Goal: Task Accomplishment & Management: Use online tool/utility

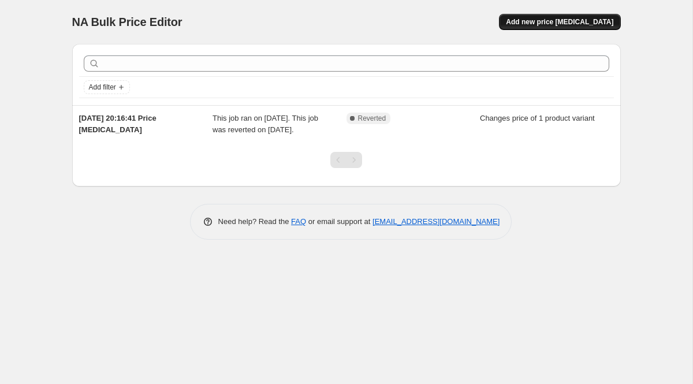
click at [549, 19] on span "Add new price [MEDICAL_DATA]" at bounding box center [559, 21] width 107 height 9
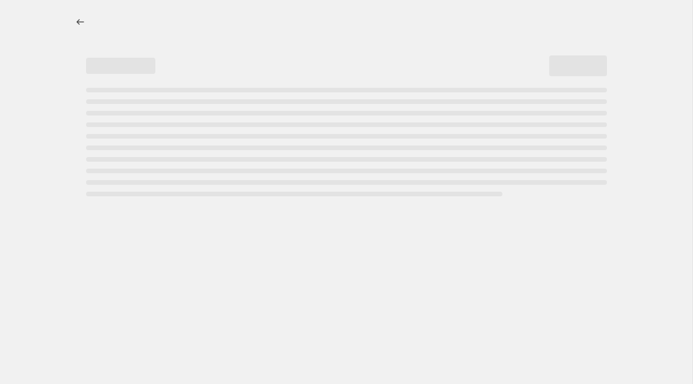
select select "percentage"
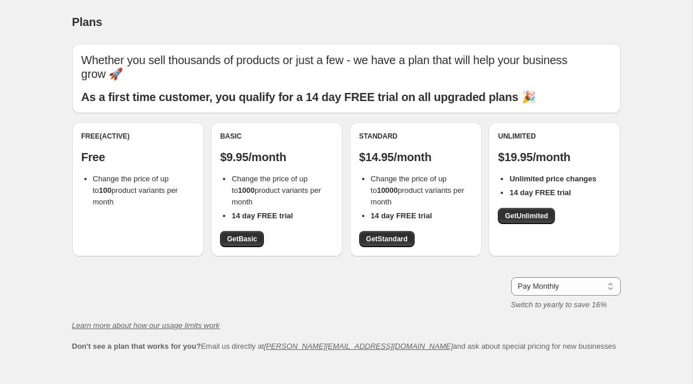
drag, startPoint x: 92, startPoint y: 173, endPoint x: 140, endPoint y: 185, distance: 48.7
click at [140, 185] on li "Change the price of up to 100 product variants per month" at bounding box center [144, 190] width 102 height 35
click at [242, 234] on span "Get Basic" at bounding box center [242, 238] width 30 height 9
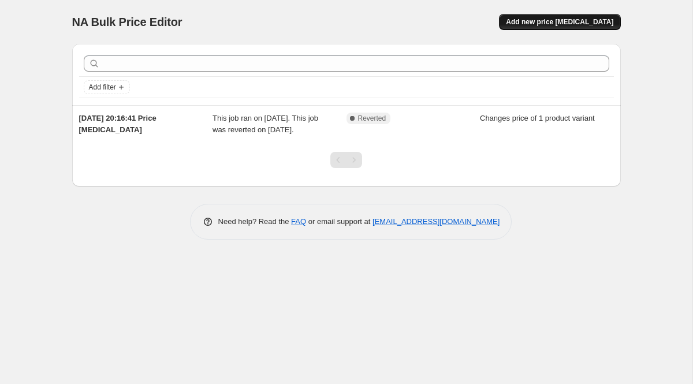
click at [569, 22] on span "Add new price [MEDICAL_DATA]" at bounding box center [559, 21] width 107 height 9
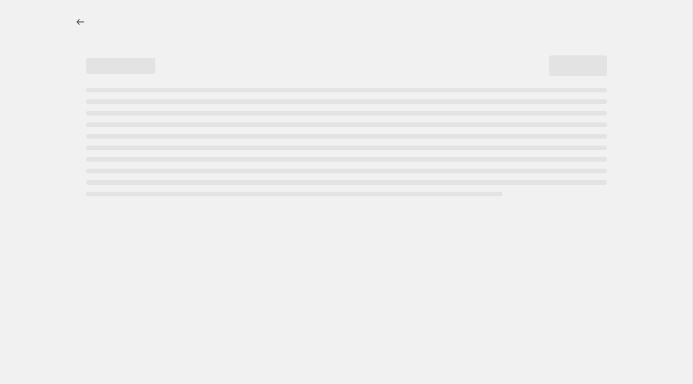
select select "percentage"
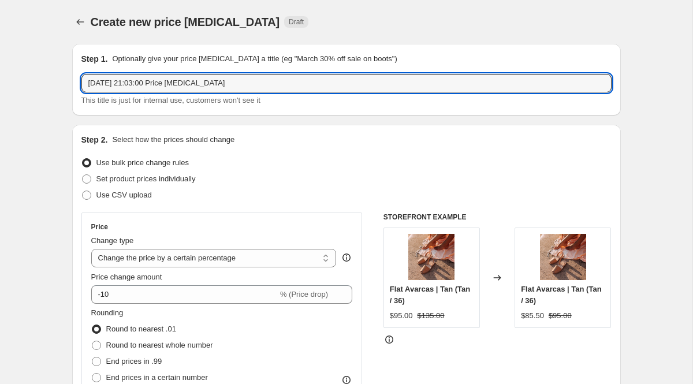
drag, startPoint x: 235, startPoint y: 80, endPoint x: 51, endPoint y: 84, distance: 183.6
type input "End of Season Sale 30% ([GEOGRAPHIC_DATA] + [GEOGRAPHIC_DATA])"
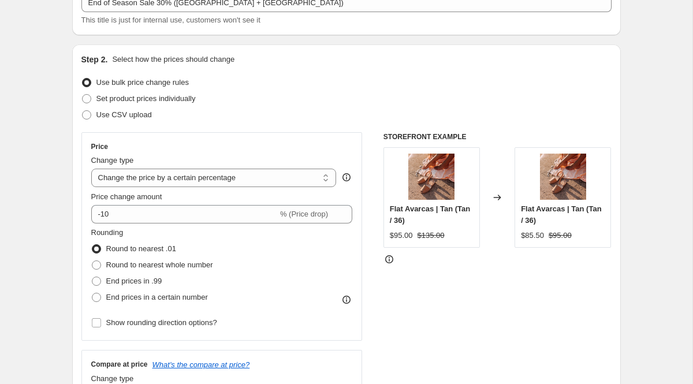
scroll to position [84, 0]
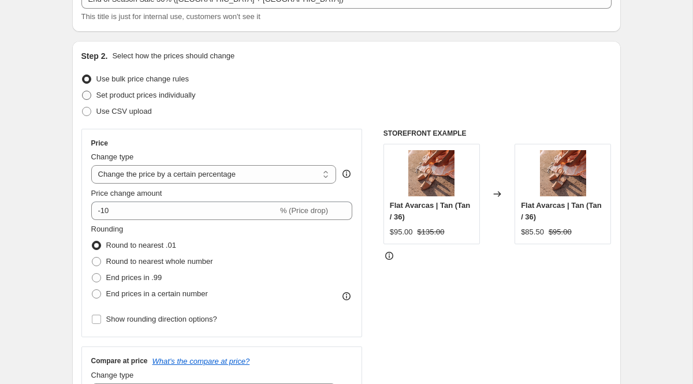
click at [151, 96] on span "Set product prices individually" at bounding box center [145, 95] width 99 height 9
click at [83, 91] on input "Set product prices individually" at bounding box center [82, 91] width 1 height 1
radio input "true"
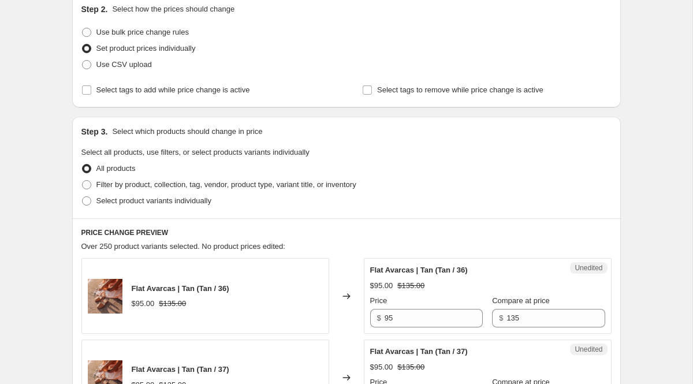
scroll to position [126, 0]
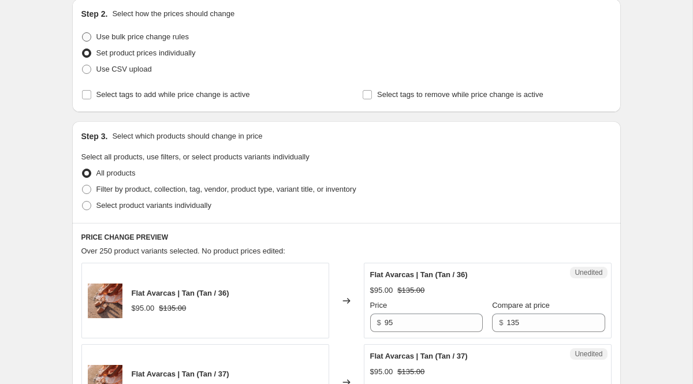
click at [163, 39] on span "Use bulk price change rules" at bounding box center [142, 36] width 92 height 9
click at [83, 33] on input "Use bulk price change rules" at bounding box center [82, 32] width 1 height 1
radio input "true"
select select "percentage"
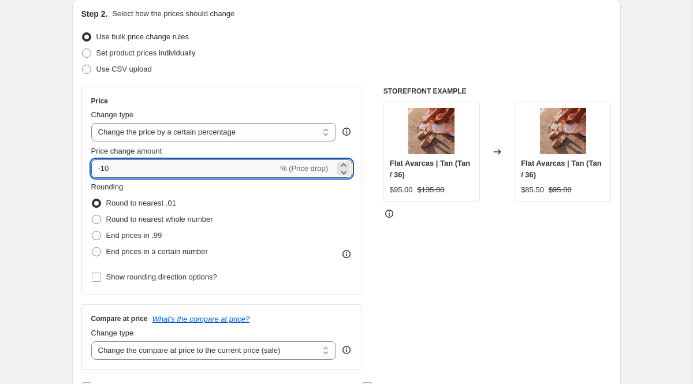
click at [126, 171] on input "-10" at bounding box center [184, 168] width 186 height 18
type input "-1"
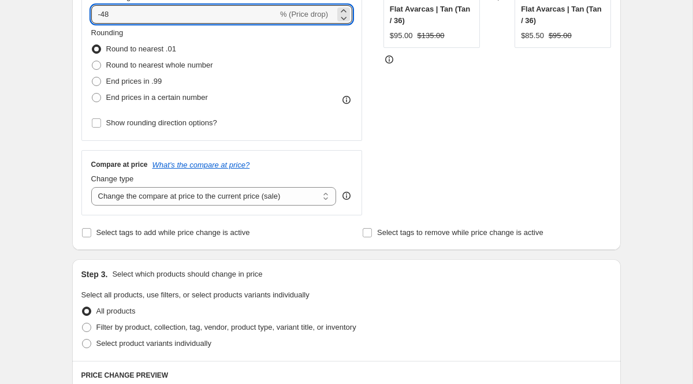
scroll to position [283, 0]
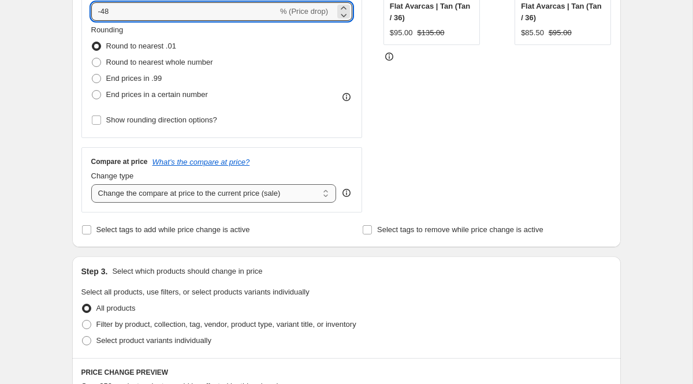
type input "-48"
click at [166, 195] on select "Change the compare at price to the current price (sale) Change the compare at p…" at bounding box center [213, 193] width 245 height 18
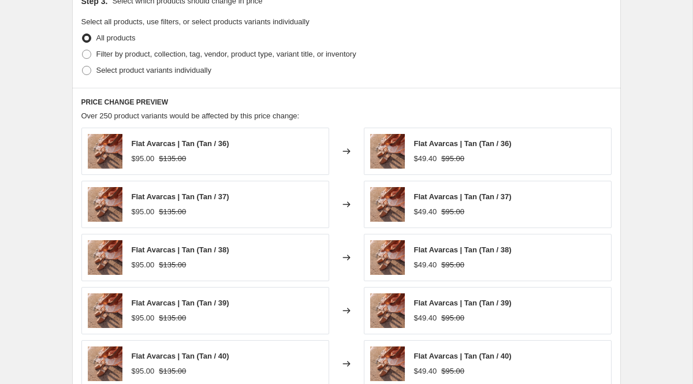
scroll to position [554, 0]
drag, startPoint x: 191, startPoint y: 158, endPoint x: 160, endPoint y: 156, distance: 30.1
click at [160, 156] on div "$95.00 $135.00" at bounding box center [181, 158] width 98 height 12
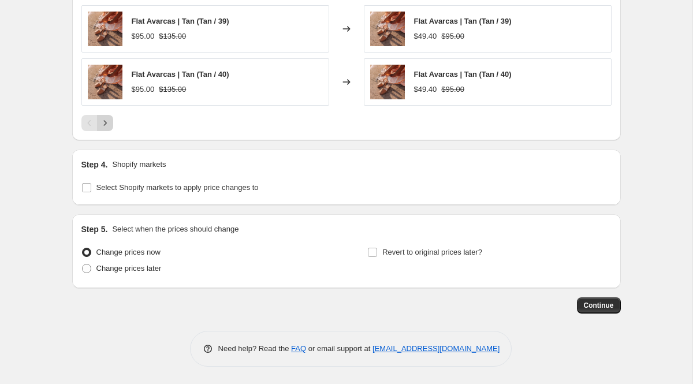
click at [107, 124] on icon "Next" at bounding box center [105, 123] width 12 height 12
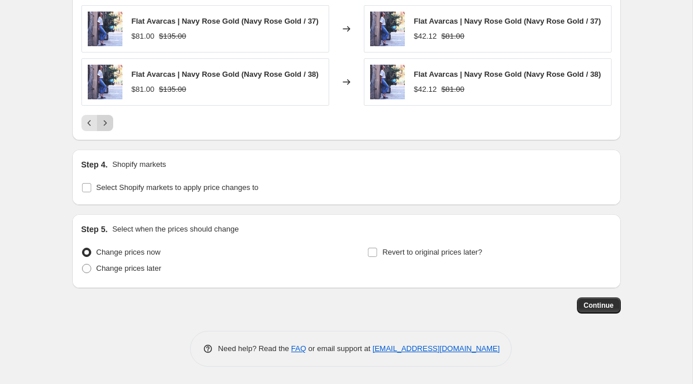
click at [107, 123] on icon "Next" at bounding box center [105, 123] width 12 height 12
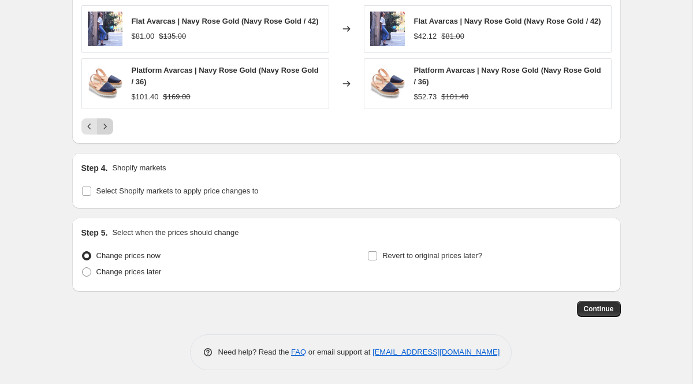
click at [107, 123] on icon "Next" at bounding box center [105, 127] width 12 height 12
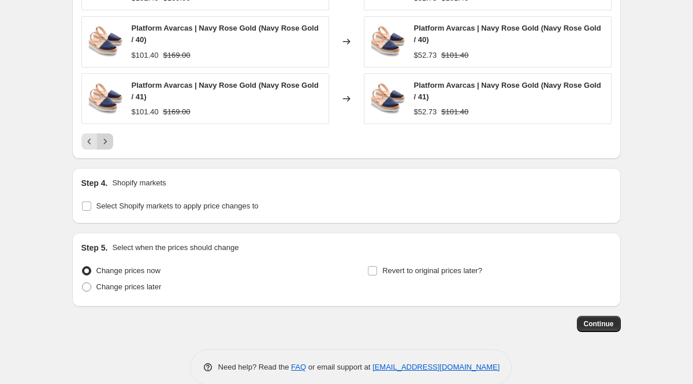
click at [104, 137] on icon "Next" at bounding box center [105, 142] width 12 height 12
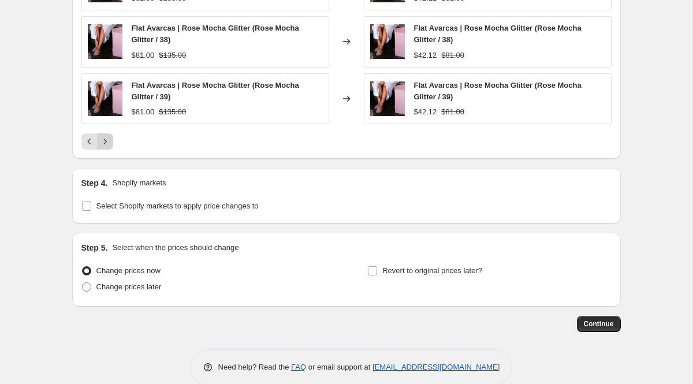
click at [103, 141] on icon "Next" at bounding box center [105, 142] width 12 height 12
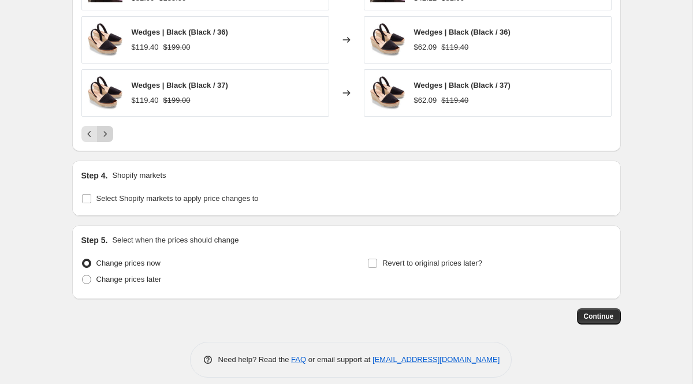
click at [103, 137] on icon "Next" at bounding box center [105, 134] width 12 height 12
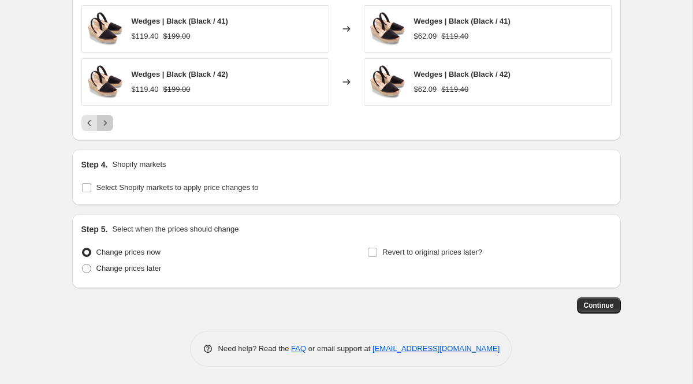
click at [104, 125] on icon "Next" at bounding box center [105, 123] width 12 height 12
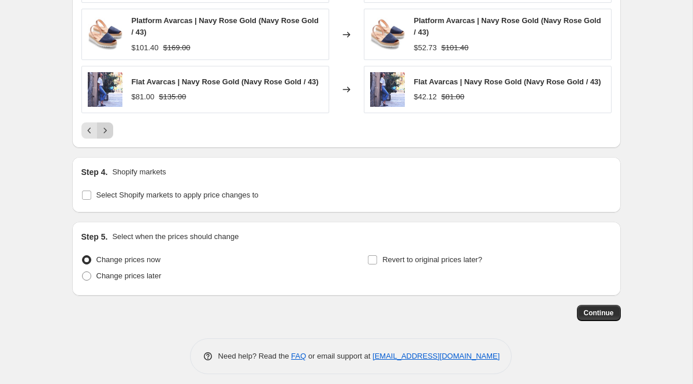
click at [104, 128] on icon "Next" at bounding box center [105, 131] width 12 height 12
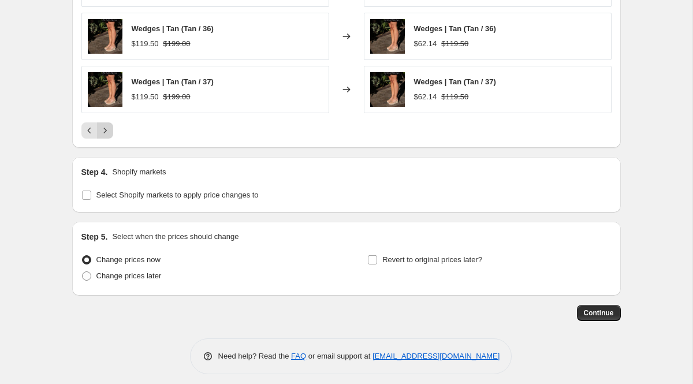
click at [104, 128] on icon "Next" at bounding box center [105, 131] width 12 height 12
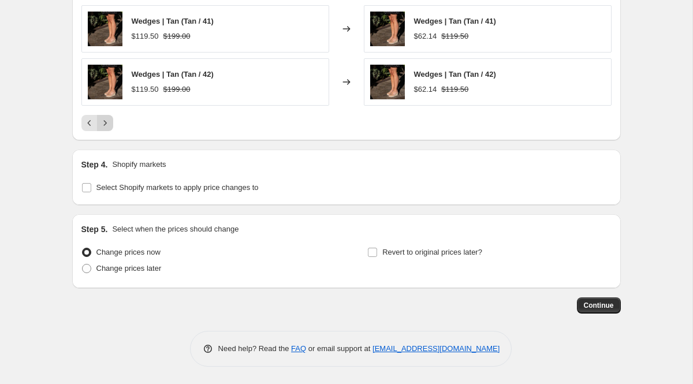
click at [104, 126] on icon "Next" at bounding box center [105, 123] width 12 height 12
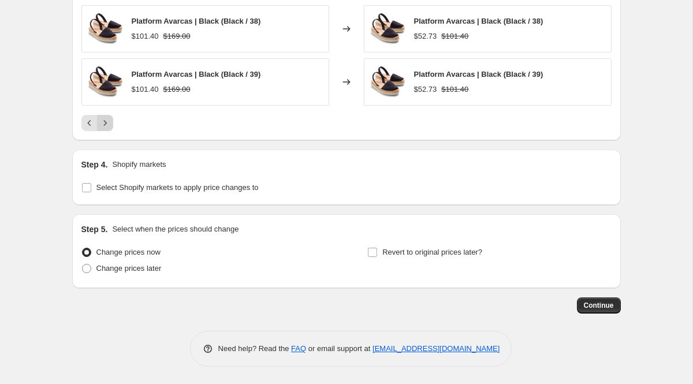
click at [104, 126] on icon "Next" at bounding box center [105, 123] width 12 height 12
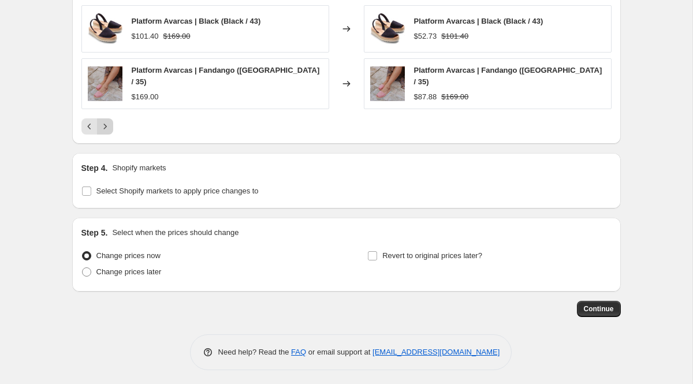
click at [104, 126] on icon "Next" at bounding box center [105, 127] width 12 height 12
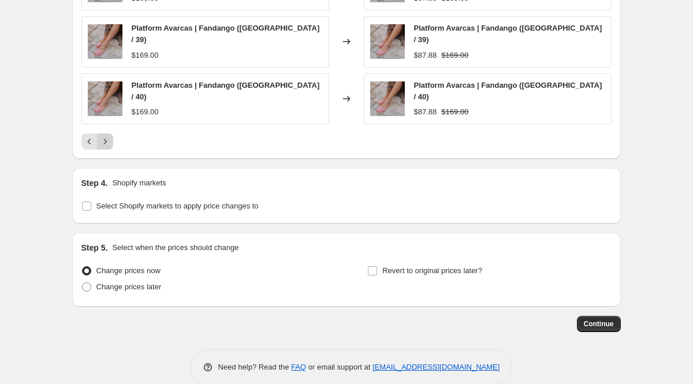
click at [104, 136] on icon "Next" at bounding box center [105, 142] width 12 height 12
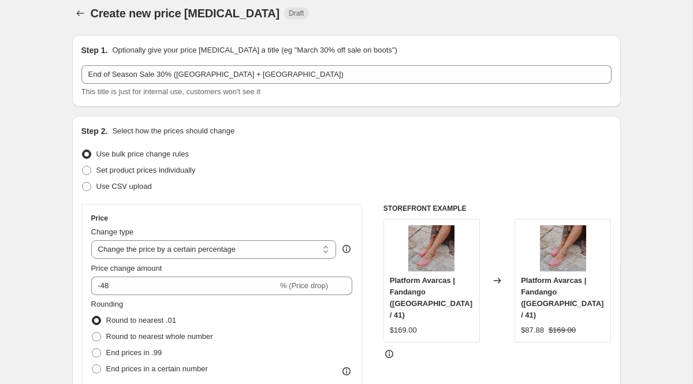
scroll to position [0, 0]
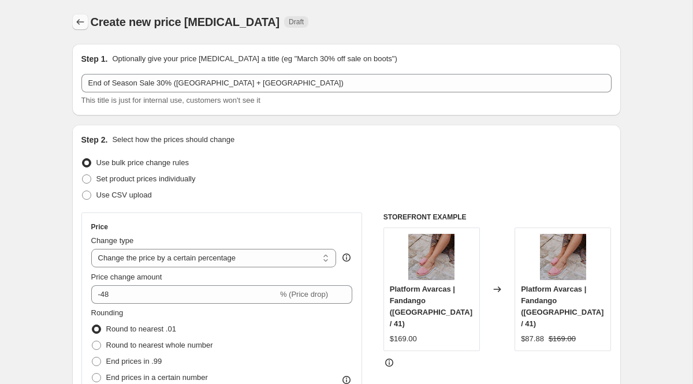
click at [82, 25] on icon "Price change jobs" at bounding box center [80, 22] width 12 height 12
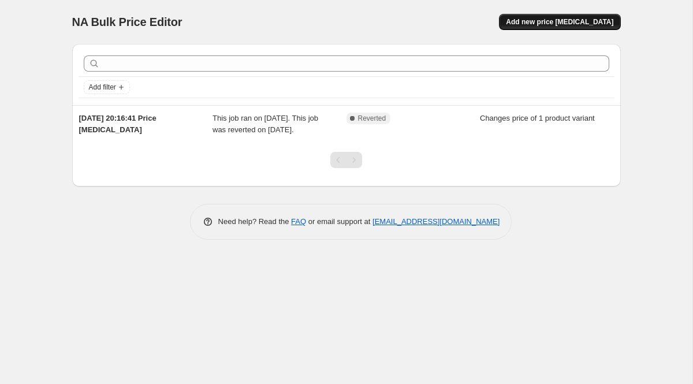
click at [579, 18] on span "Add new price [MEDICAL_DATA]" at bounding box center [559, 21] width 107 height 9
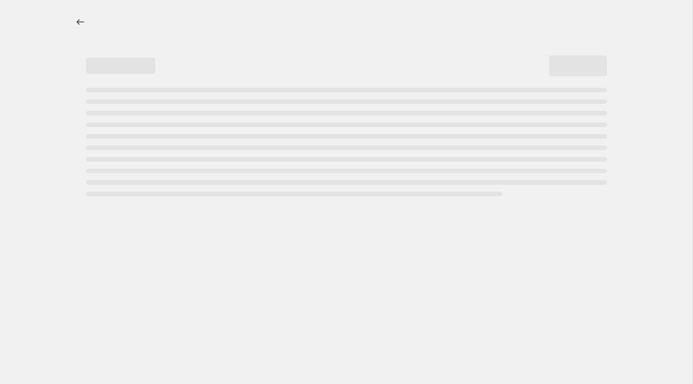
select select "percentage"
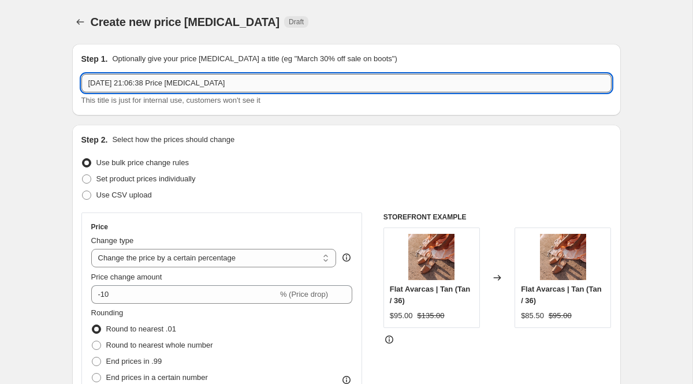
click at [223, 83] on input "15 Aug 2025, 21:06:38 Price change job" at bounding box center [346, 83] width 530 height 18
type input "End of season sale 30% (USA + CANADA)"
click at [256, 201] on div "Use CSV upload" at bounding box center [346, 195] width 530 height 16
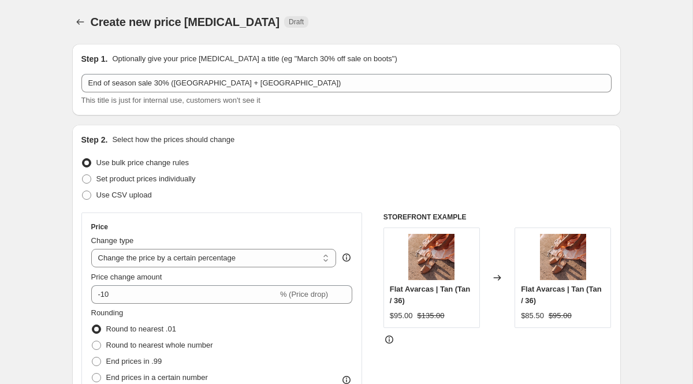
scroll to position [91, 0]
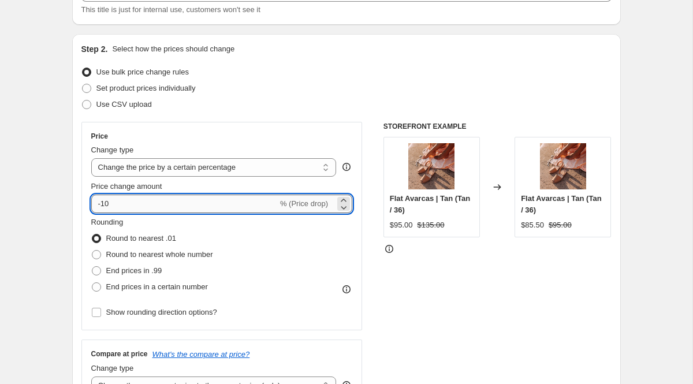
click at [153, 203] on input "-10" at bounding box center [184, 204] width 186 height 18
type input "-1"
type input "-30"
click at [416, 257] on div "STOREFRONT EXAMPLE Flat Avarcas | Tan (Tan / 36) $95.00 $135.00 Changed to Flat…" at bounding box center [497, 263] width 228 height 283
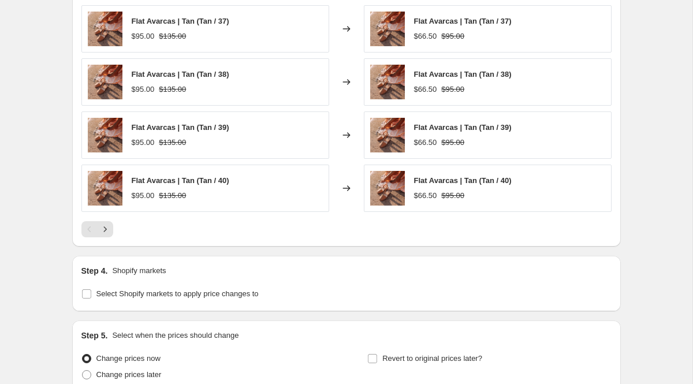
scroll to position [835, 0]
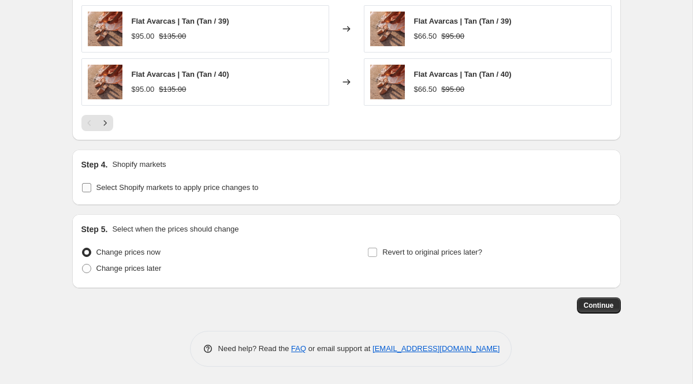
click at [87, 188] on input "Select Shopify markets to apply price changes to" at bounding box center [86, 187] width 9 height 9
checkbox input "true"
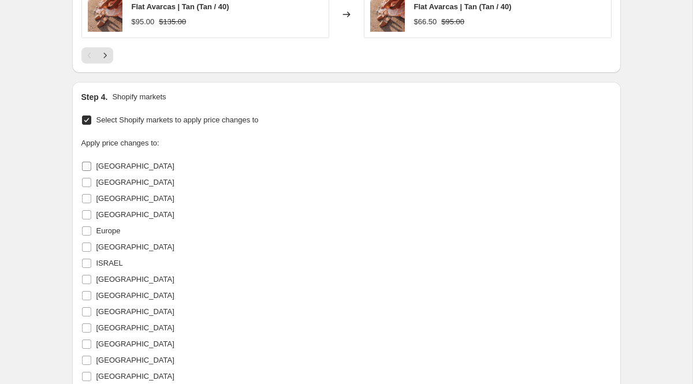
scroll to position [914, 0]
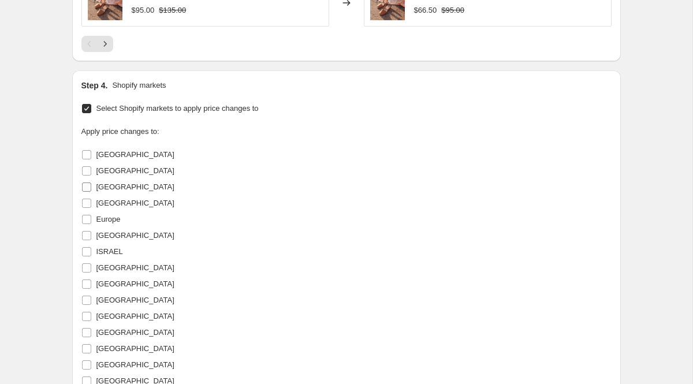
click at [108, 188] on span "Canada" at bounding box center [135, 186] width 78 height 9
click at [91, 188] on input "Canada" at bounding box center [86, 186] width 9 height 9
checkbox input "true"
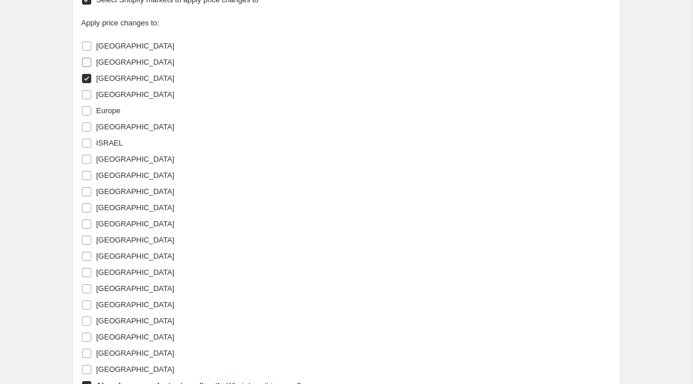
scroll to position [1055, 0]
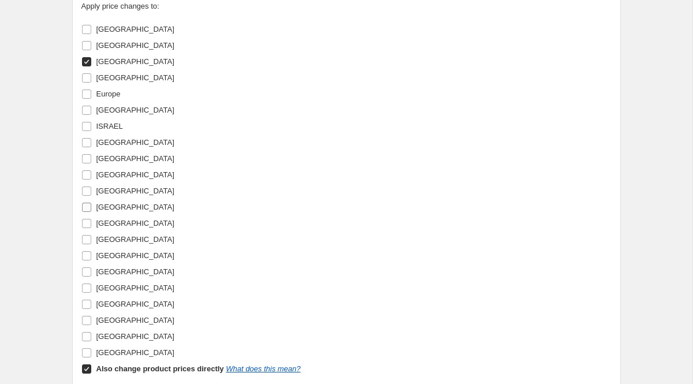
click at [110, 210] on span "North America" at bounding box center [135, 207] width 78 height 9
click at [91, 210] on input "North America" at bounding box center [86, 207] width 9 height 9
checkbox input "true"
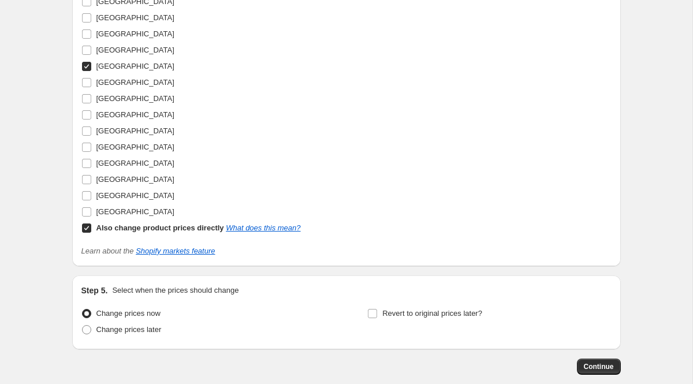
scroll to position [1199, 0]
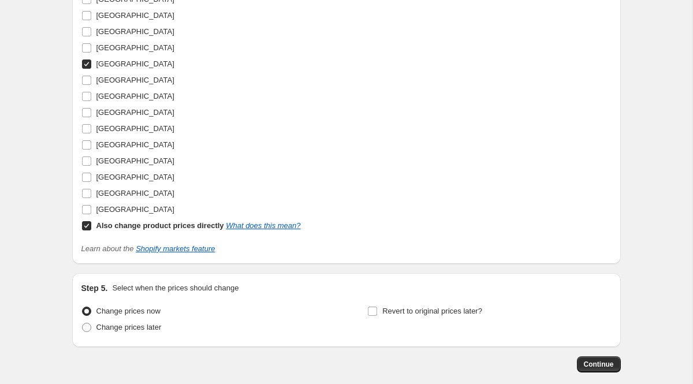
click at [85, 227] on input "Also change product prices directly What does this mean?" at bounding box center [86, 225] width 9 height 9
checkbox input "false"
select select "34630205607"
click at [260, 224] on link "What does this mean?" at bounding box center [263, 225] width 74 height 9
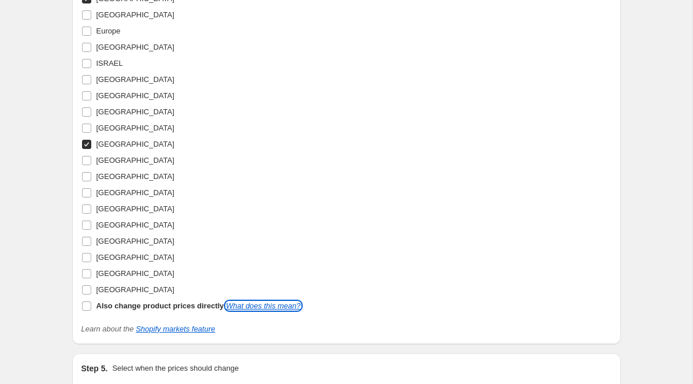
scroll to position [1257, 0]
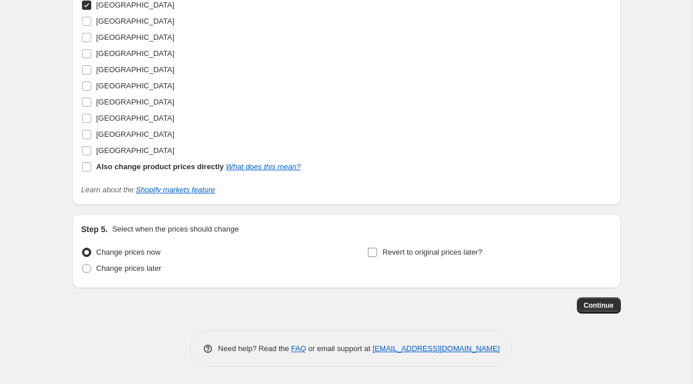
click at [374, 253] on input "Revert to original prices later?" at bounding box center [372, 252] width 9 height 9
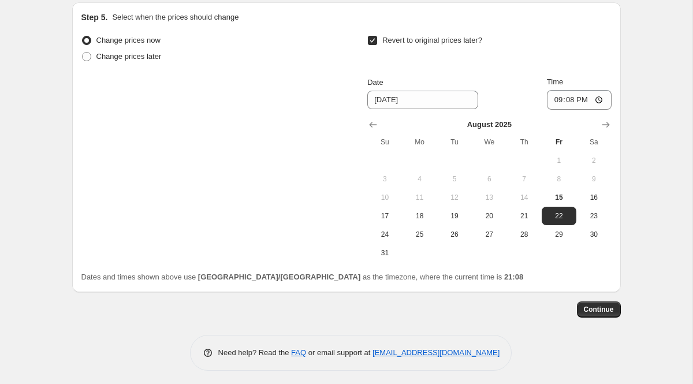
scroll to position [1470, 0]
drag, startPoint x: 208, startPoint y: 277, endPoint x: 267, endPoint y: 275, distance: 59.5
click at [269, 277] on b "Australia/Brisbane" at bounding box center [279, 275] width 162 height 9
click at [372, 42] on input "Revert to original prices later?" at bounding box center [372, 39] width 9 height 9
checkbox input "false"
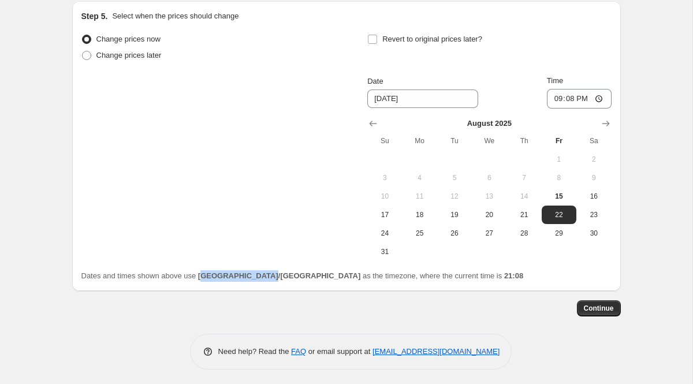
scroll to position [1257, 0]
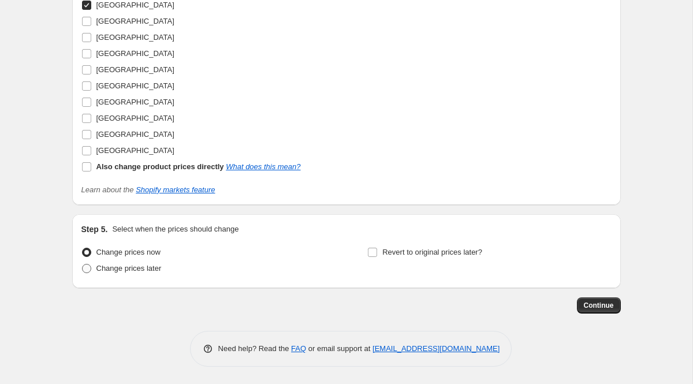
click at [136, 269] on span "Change prices later" at bounding box center [128, 268] width 65 height 9
click at [83, 264] on input "Change prices later" at bounding box center [82, 264] width 1 height 1
radio input "true"
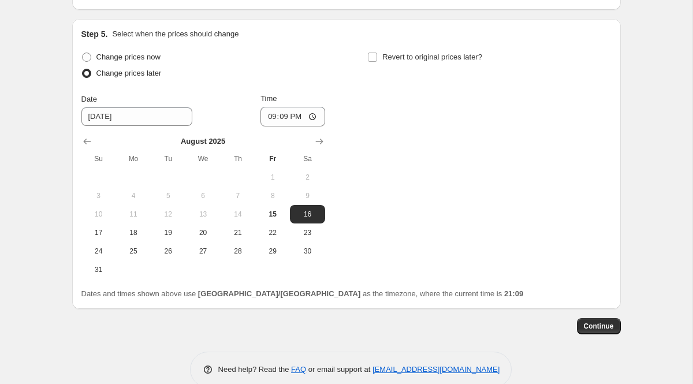
scroll to position [1462, 0]
